Goal: Find specific page/section: Find specific page/section

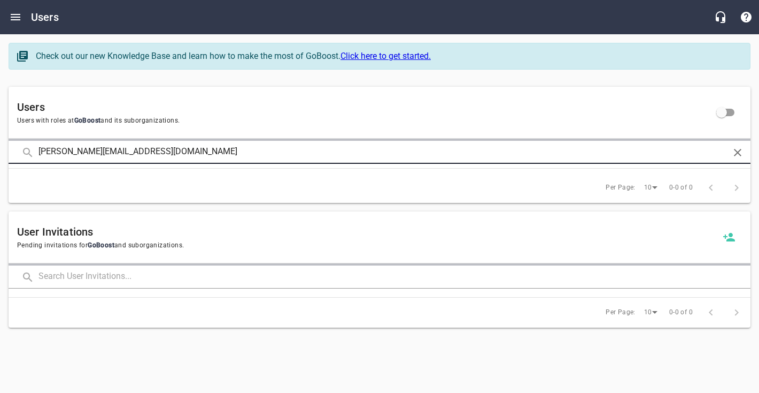
type input "[PERSON_NAME][EMAIL_ADDRESS][DOMAIN_NAME]"
click button at bounding box center [0, 0] width 0 height 0
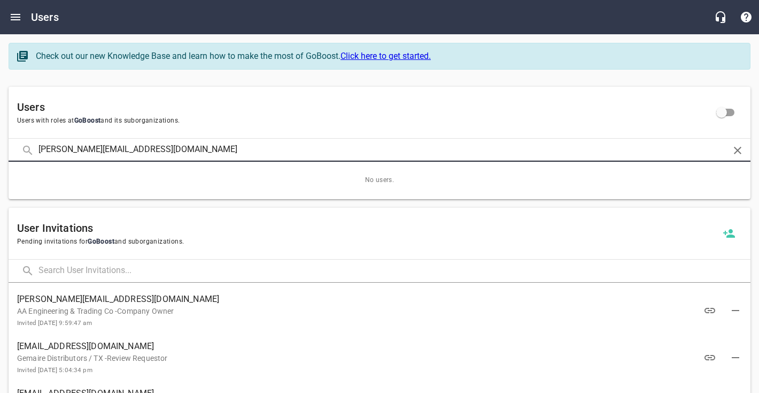
click at [59, 153] on input "[PERSON_NAME][EMAIL_ADDRESS][DOMAIN_NAME]" at bounding box center [380, 150] width 682 height 23
click at [13, 16] on icon "Open drawer" at bounding box center [15, 17] width 13 height 13
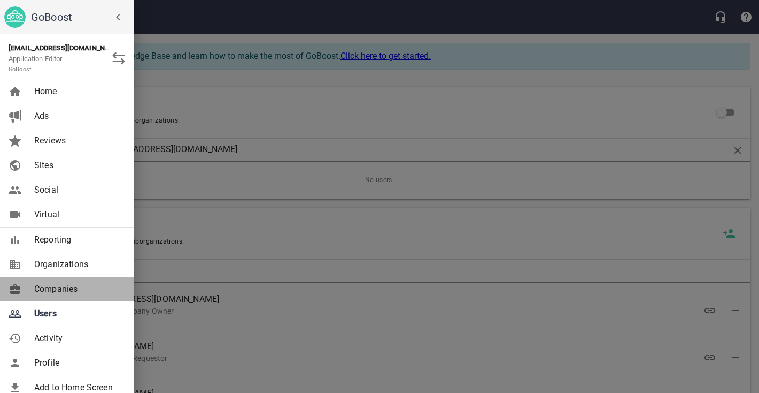
click at [59, 289] on span "Companies" at bounding box center [77, 288] width 87 height 13
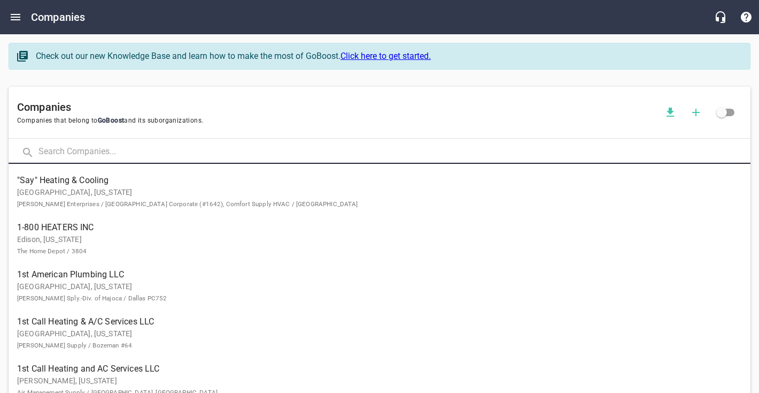
click at [101, 154] on input "text" at bounding box center [395, 152] width 712 height 23
type input "[PERSON_NAME]"
click button at bounding box center [0, 0] width 0 height 0
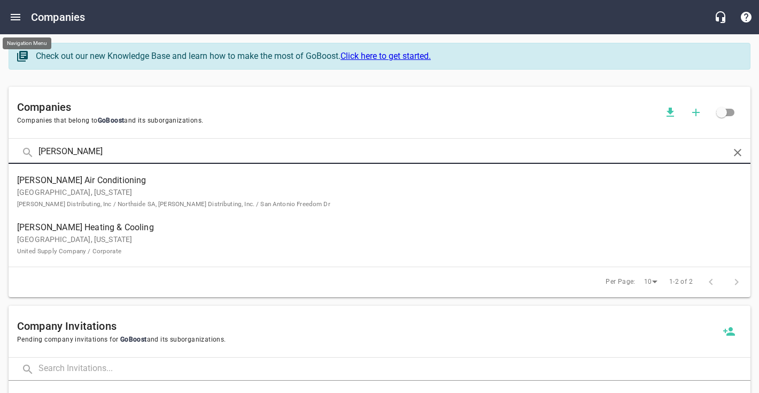
click at [18, 23] on icon "Open drawer" at bounding box center [15, 17] width 13 height 13
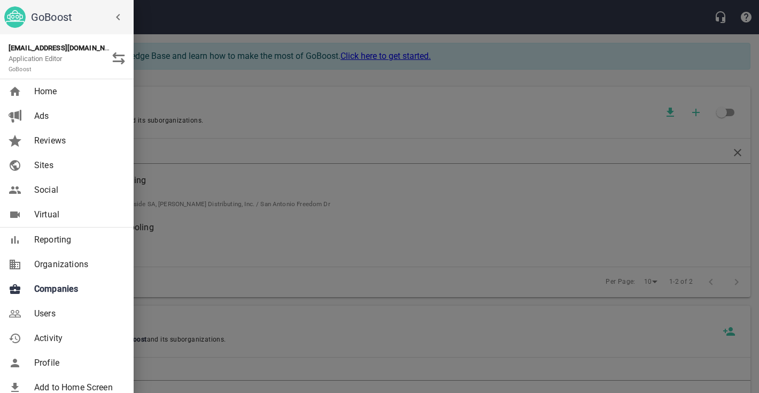
click at [49, 309] on span "Users" at bounding box center [77, 313] width 87 height 13
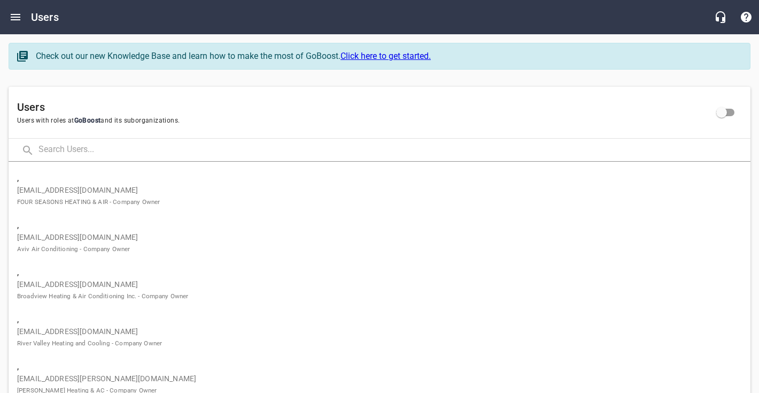
click at [105, 157] on input "text" at bounding box center [395, 150] width 712 height 23
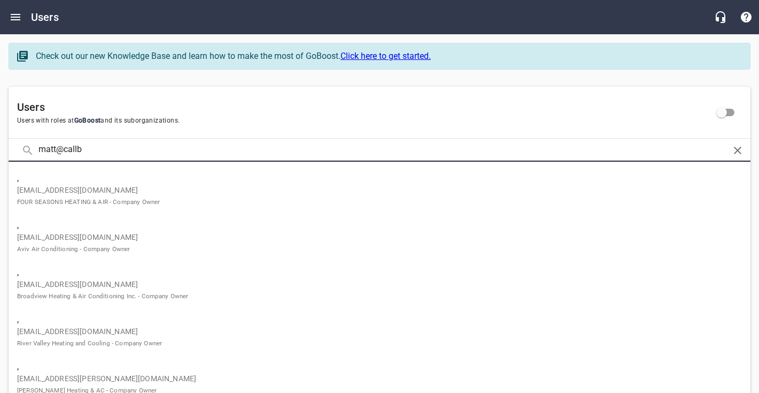
click at [105, 157] on input "matt@callb" at bounding box center [380, 150] width 682 height 23
click button at bounding box center [0, 0] width 0 height 0
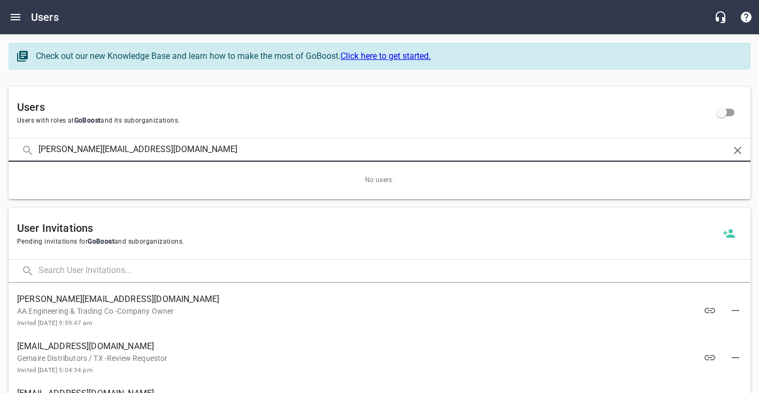
click at [65, 151] on input "[PERSON_NAME][EMAIL_ADDRESS][DOMAIN_NAME]" at bounding box center [380, 150] width 682 height 23
click button at bounding box center [0, 0] width 0 height 0
drag, startPoint x: 68, startPoint y: 151, endPoint x: 49, endPoint y: 151, distance: 18.7
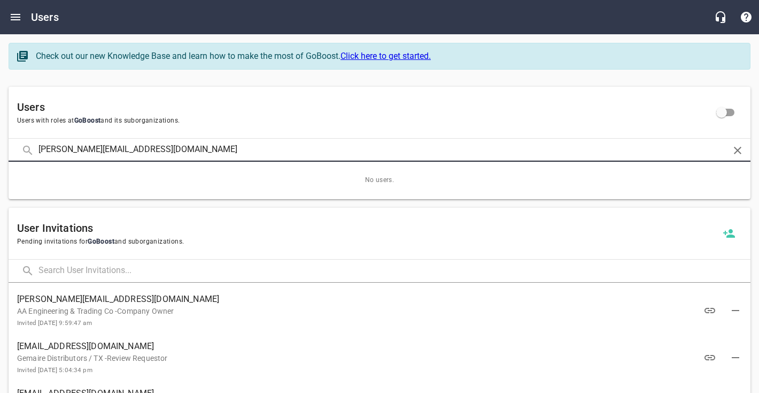
click at [49, 151] on input "[PERSON_NAME][EMAIL_ADDRESS][DOMAIN_NAME]" at bounding box center [380, 150] width 682 height 23
type input "[PERSON_NAME][EMAIL_ADDRESS][DOMAIN_NAME]"
click button at bounding box center [0, 0] width 0 height 0
click at [83, 153] on input "[PERSON_NAME][EMAIL_ADDRESS][DOMAIN_NAME]" at bounding box center [380, 150] width 682 height 23
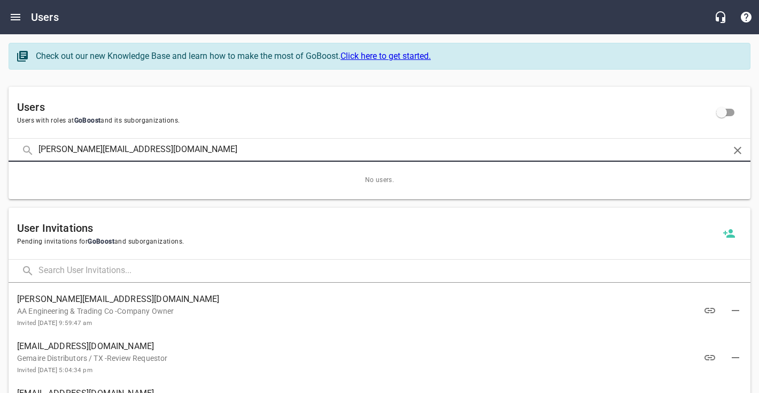
click at [83, 153] on input "[PERSON_NAME][EMAIL_ADDRESS][DOMAIN_NAME]" at bounding box center [380, 150] width 682 height 23
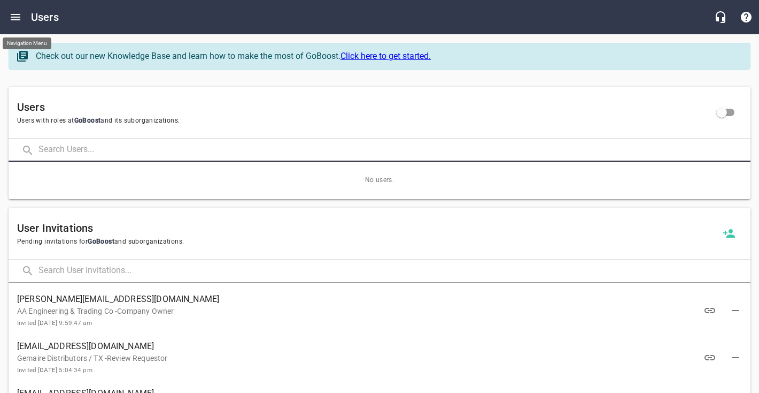
click at [20, 21] on icon "Open drawer" at bounding box center [15, 17] width 13 height 13
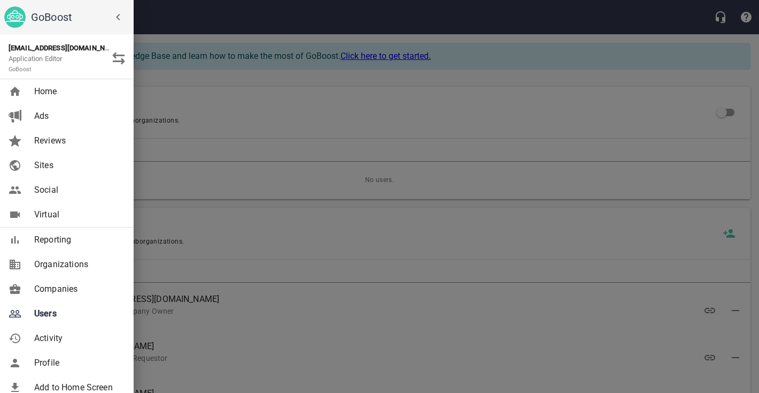
click at [62, 293] on span "Companies" at bounding box center [77, 288] width 87 height 13
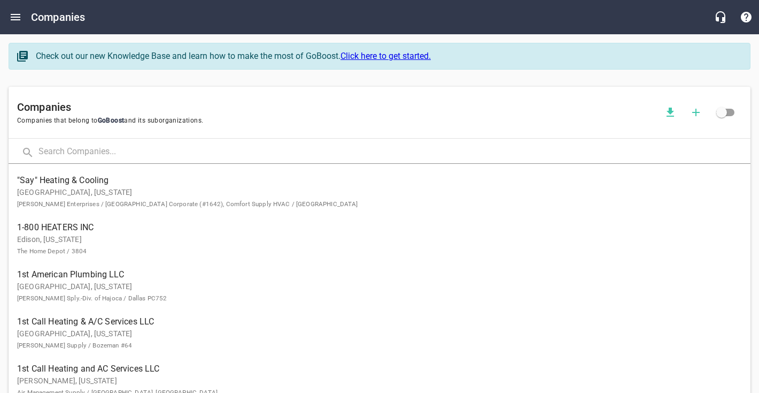
click at [70, 150] on input "text" at bounding box center [395, 152] width 712 height 23
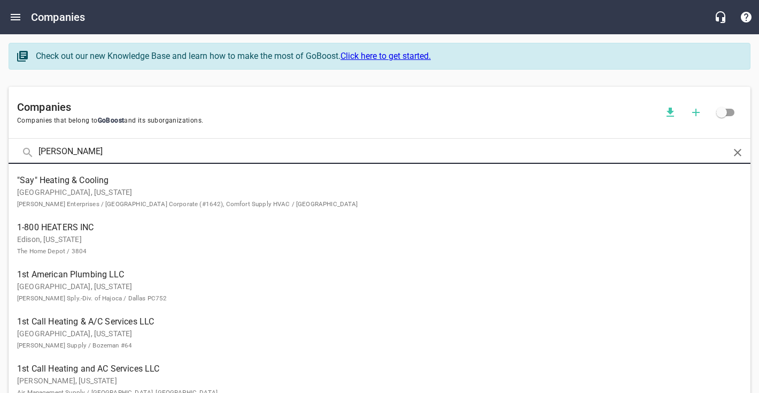
type input "[PERSON_NAME]"
click button at bounding box center [0, 0] width 0 height 0
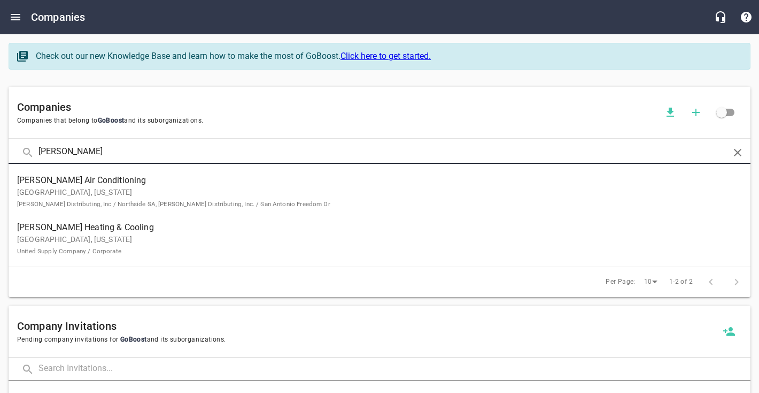
click at [65, 182] on span "[PERSON_NAME] Air Conditioning" at bounding box center [371, 180] width 708 height 13
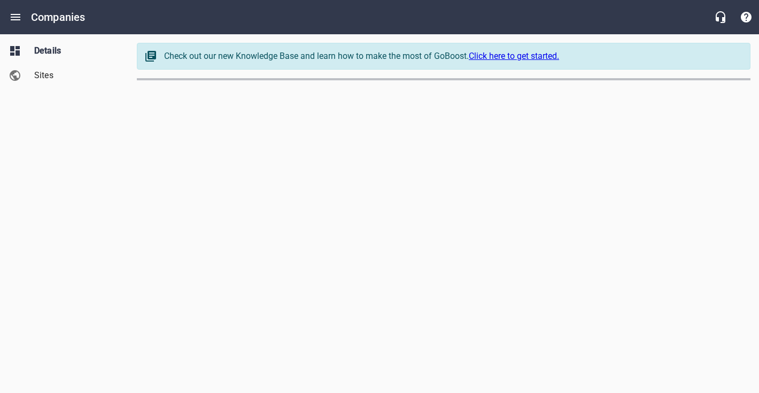
select select "[US_STATE]"
select select "63"
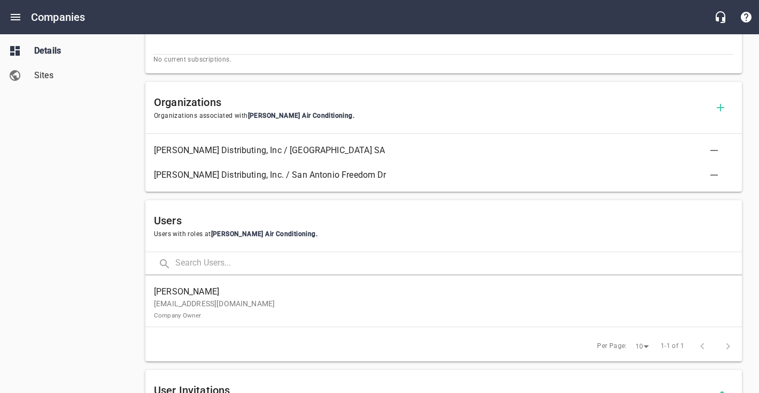
scroll to position [417, 0]
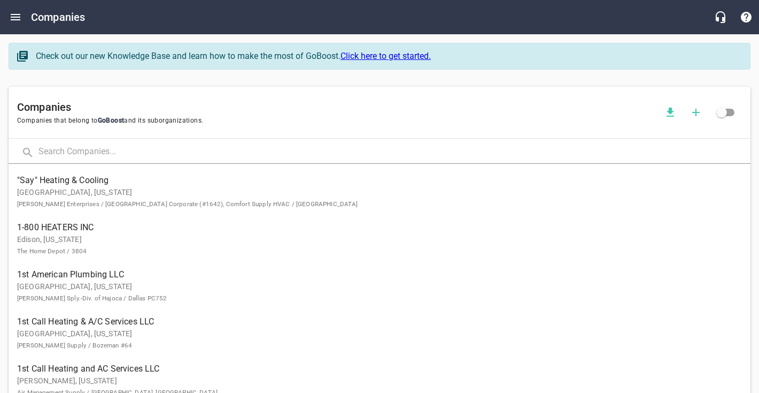
click at [61, 150] on input "text" at bounding box center [395, 152] width 712 height 23
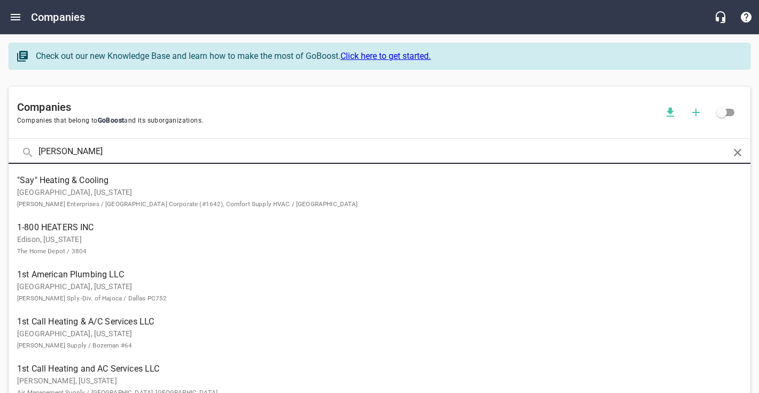
type input "[PERSON_NAME]"
click button at bounding box center [0, 0] width 0 height 0
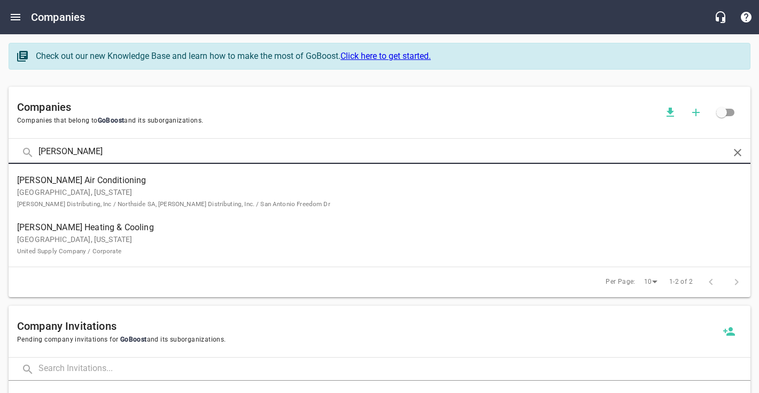
click at [64, 246] on p "[GEOGRAPHIC_DATA], [US_STATE] United Supply Company / Corporate" at bounding box center [371, 245] width 708 height 22
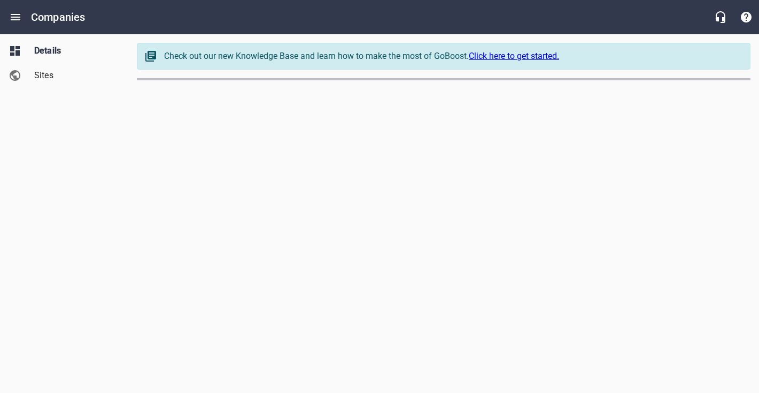
select select "[US_STATE]"
select select "63"
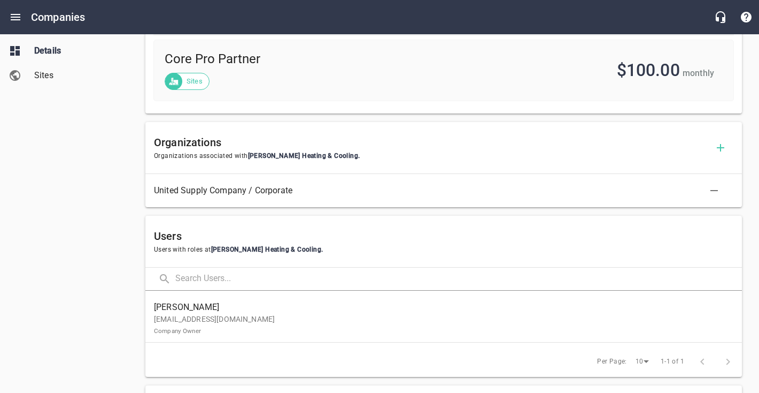
scroll to position [436, 0]
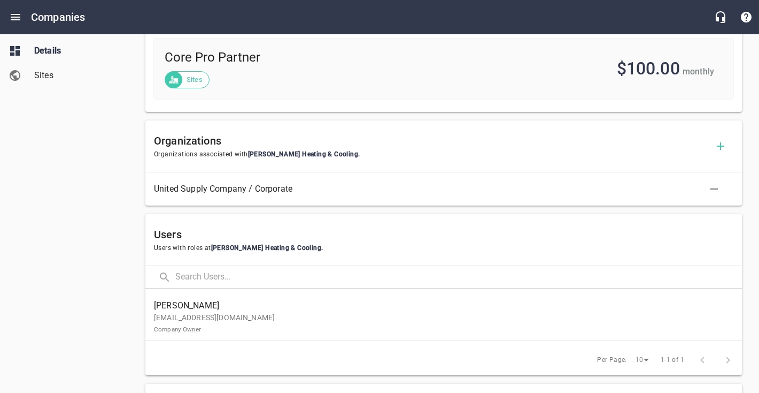
click at [213, 307] on span "[PERSON_NAME]" at bounding box center [439, 305] width 571 height 13
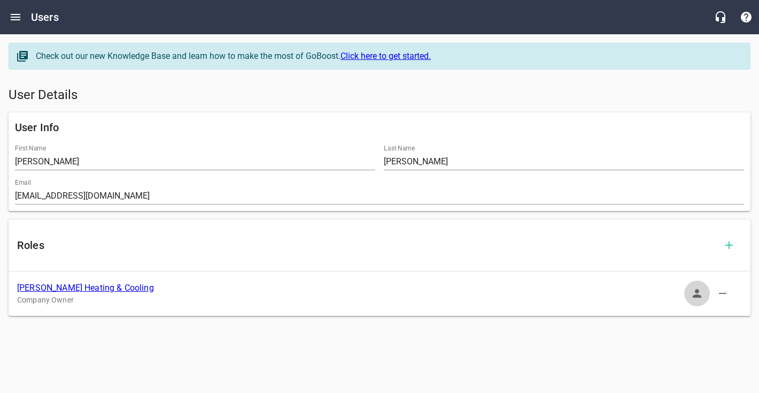
click at [689, 297] on button "button" at bounding box center [698, 293] width 26 height 26
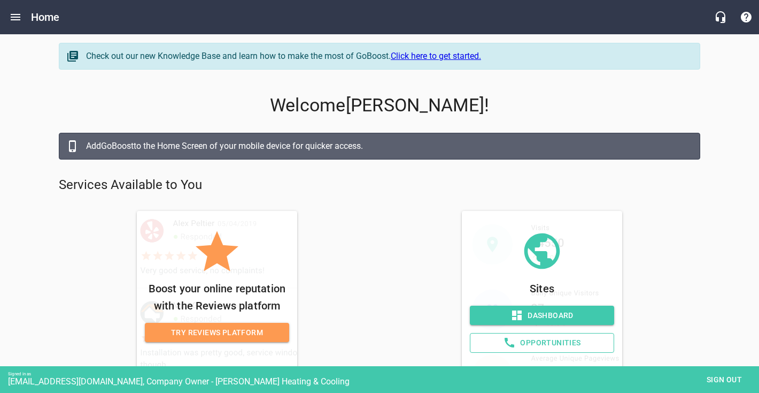
click at [548, 316] on span "Dashboard" at bounding box center [542, 315] width 127 height 13
